Goal: Navigation & Orientation: Find specific page/section

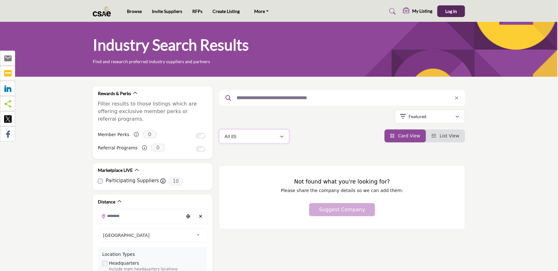
click at [245, 140] on div "All (0)" at bounding box center [251, 137] width 55 height 8
click at [300, 134] on div "All (0) All (0) (0)" at bounding box center [342, 136] width 246 height 14
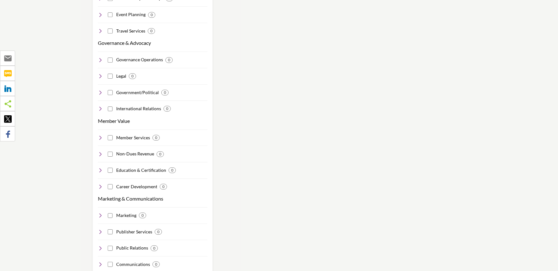
scroll to position [521, 0]
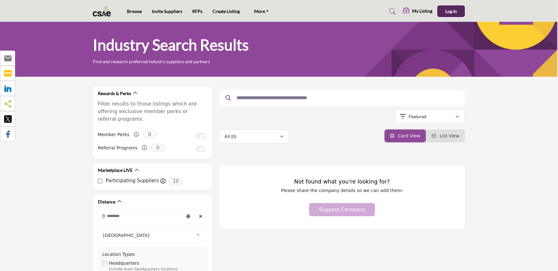
click at [445, 12] on span "Log In" at bounding box center [451, 11] width 12 height 5
